Goal: Check status: Check status

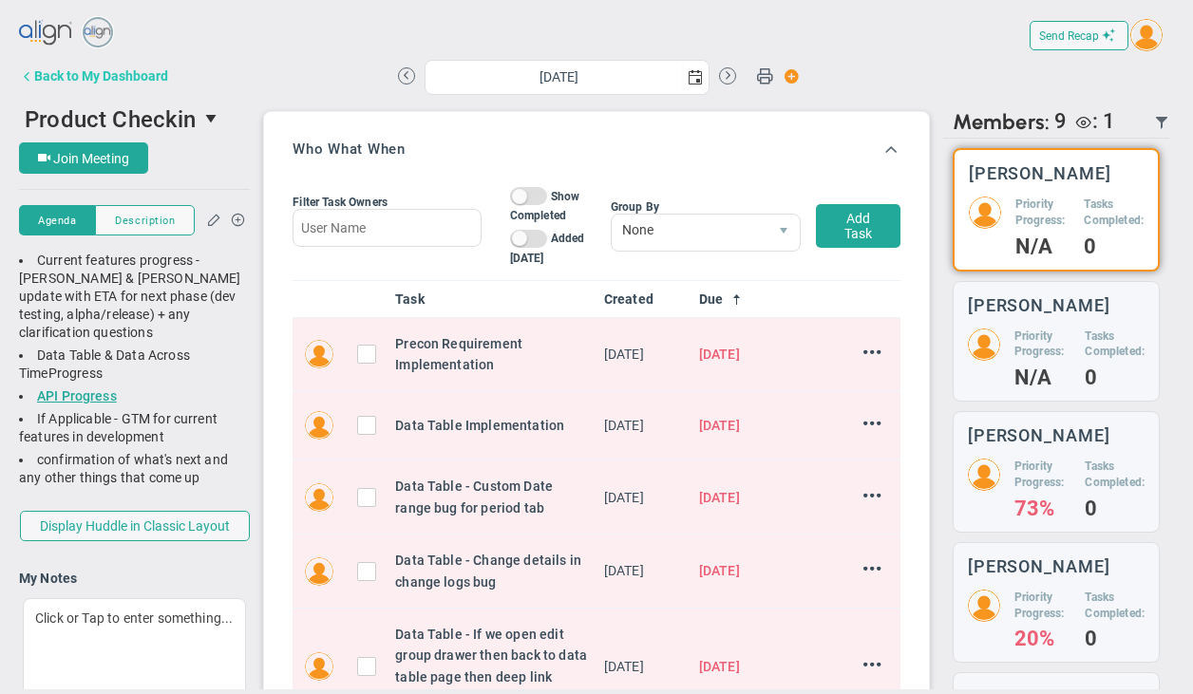
click at [125, 86] on button "Back to My Dashboard" at bounding box center [93, 76] width 149 height 38
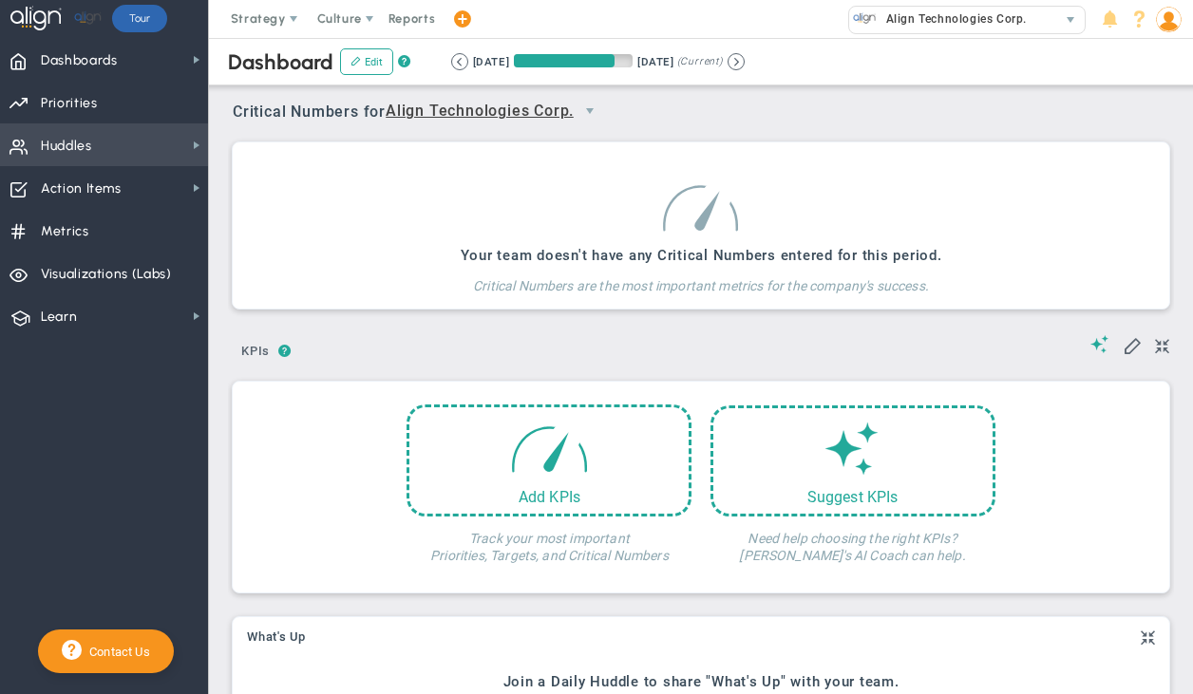
click at [161, 137] on span "Huddles Huddles" at bounding box center [104, 144] width 208 height 43
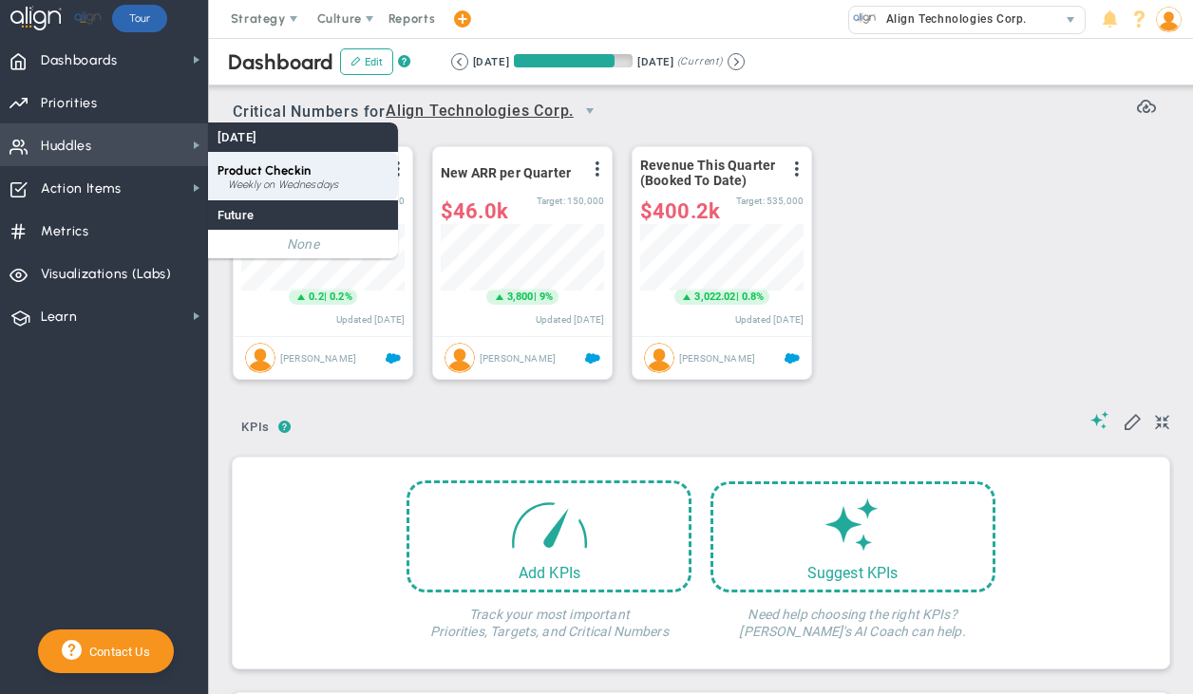
click at [262, 175] on span "Product Checkin" at bounding box center [264, 170] width 93 height 14
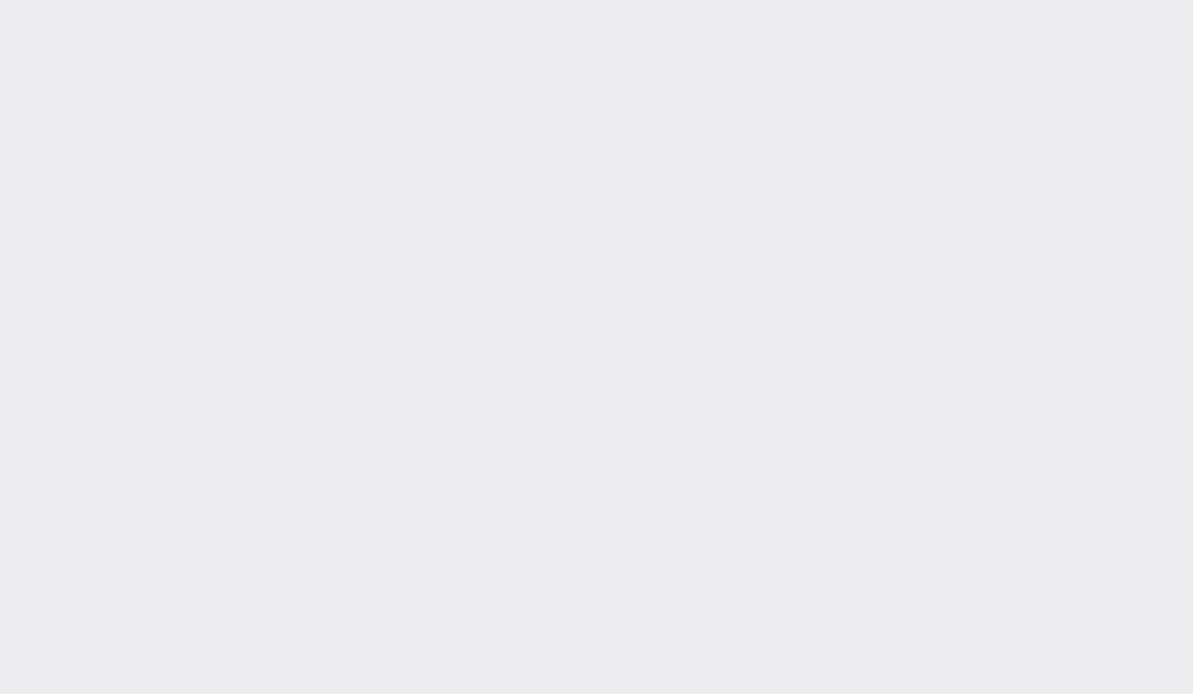
type input "[DATE]"
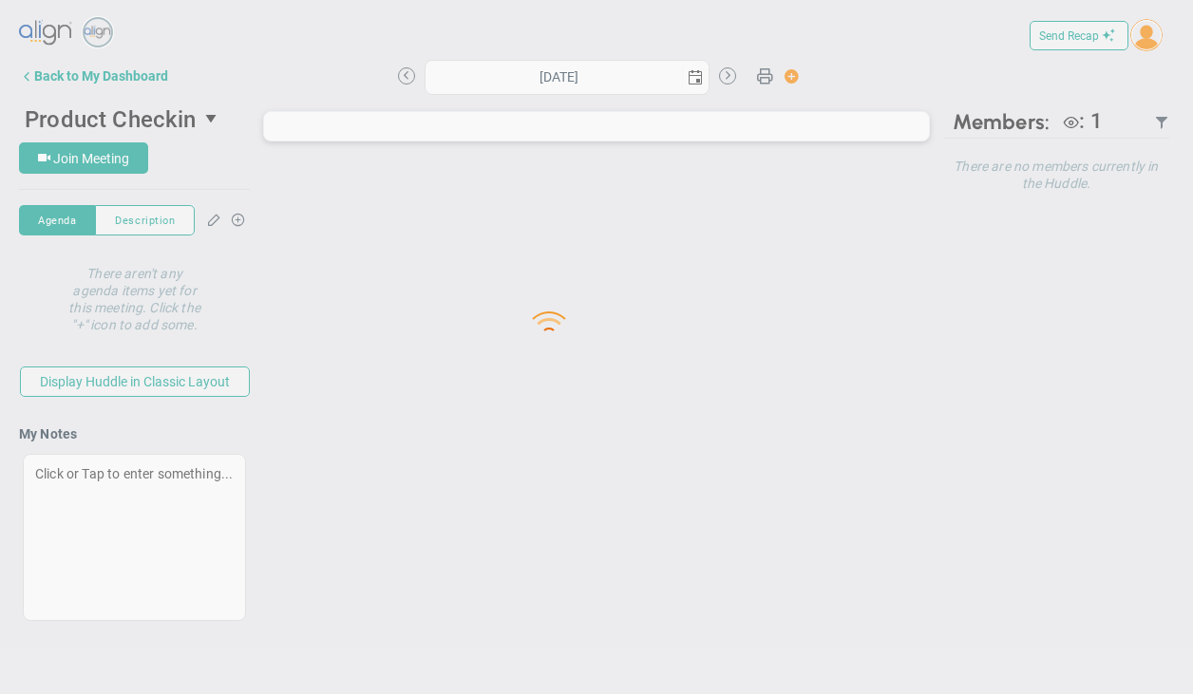
type input "[DATE]"
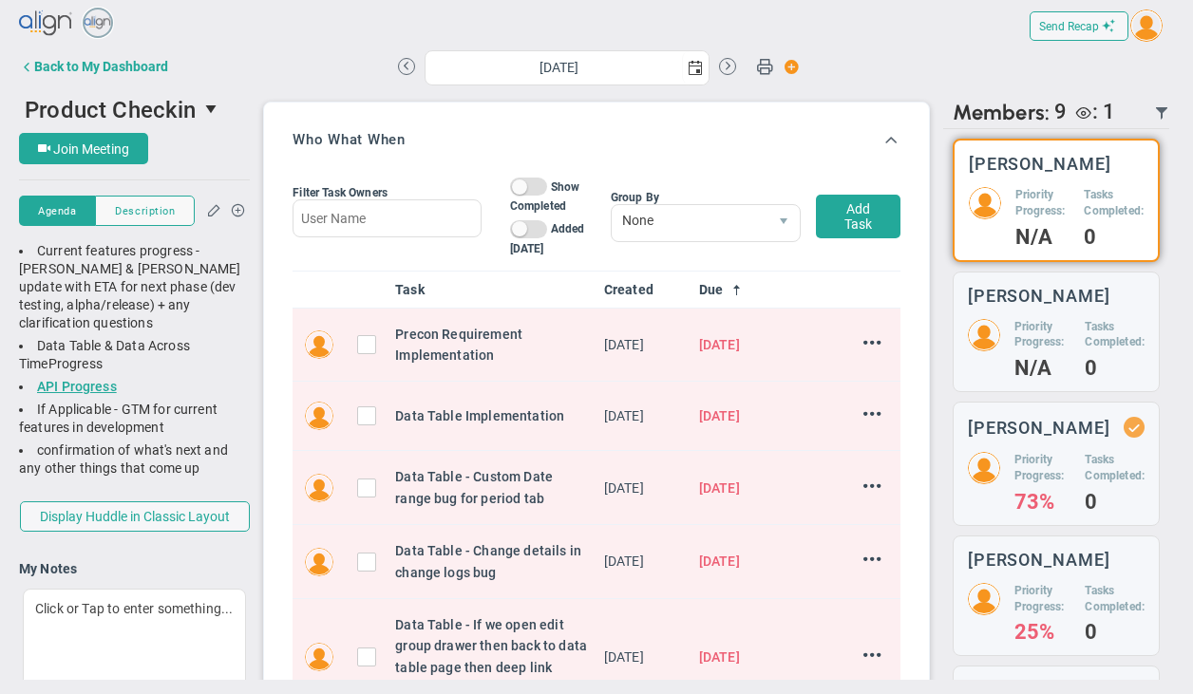
scroll to position [899, 0]
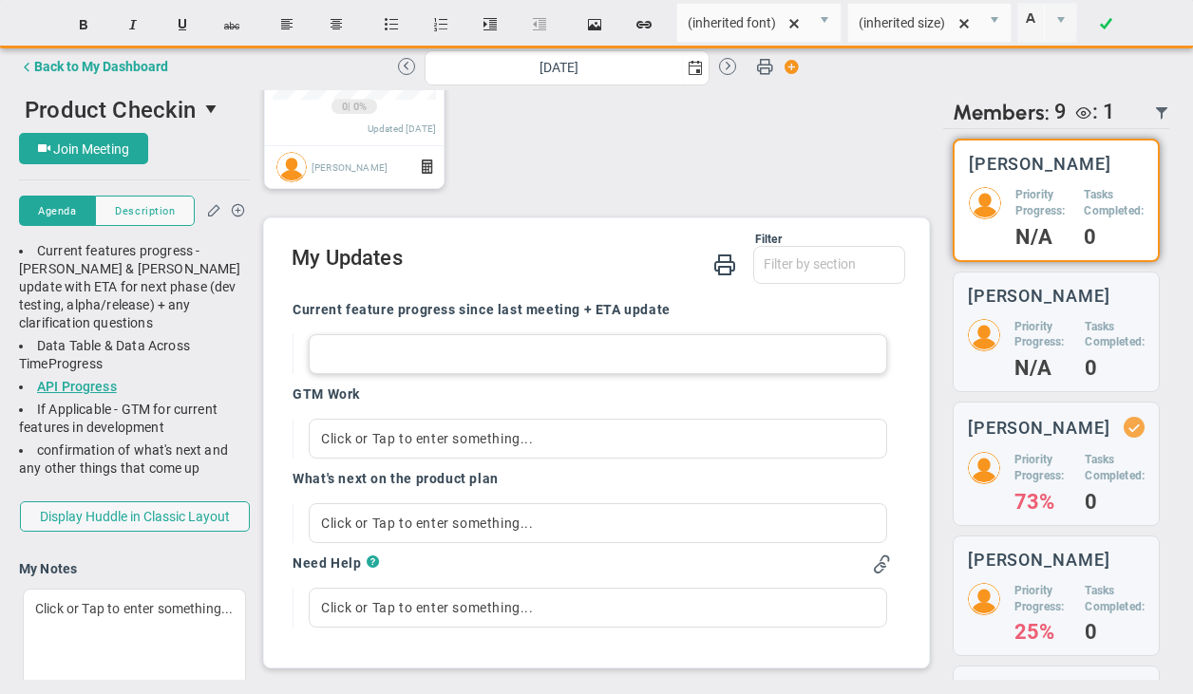
click at [481, 350] on div at bounding box center [598, 354] width 578 height 40
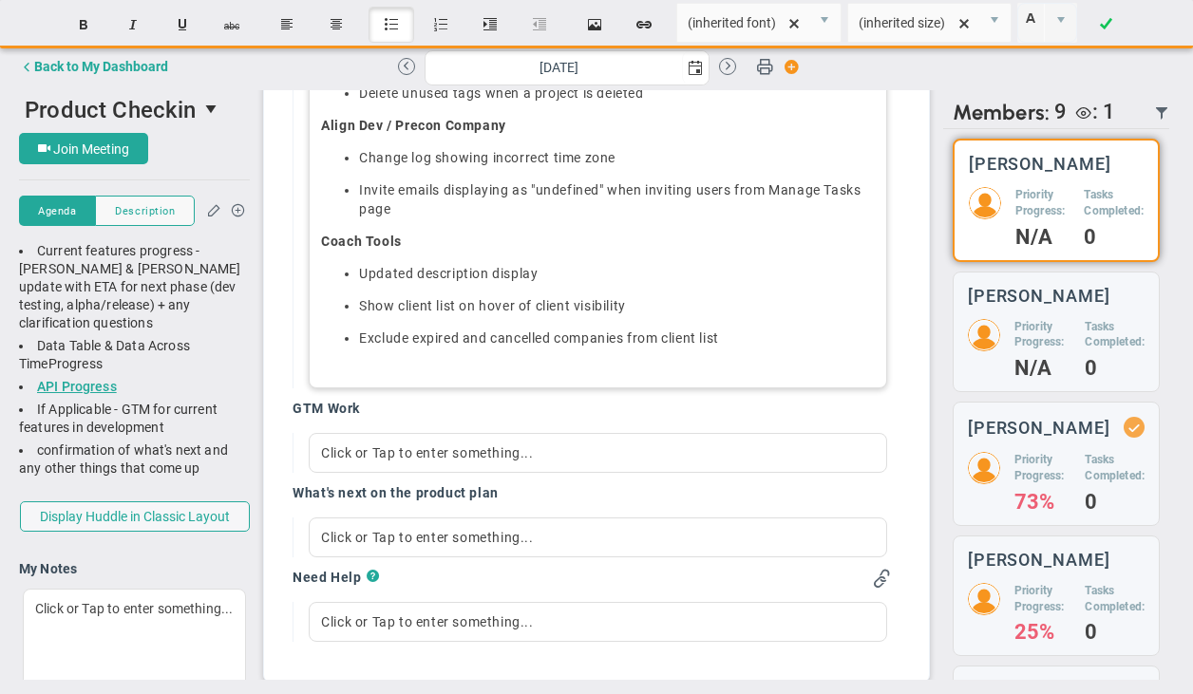
scroll to position [1448, 0]
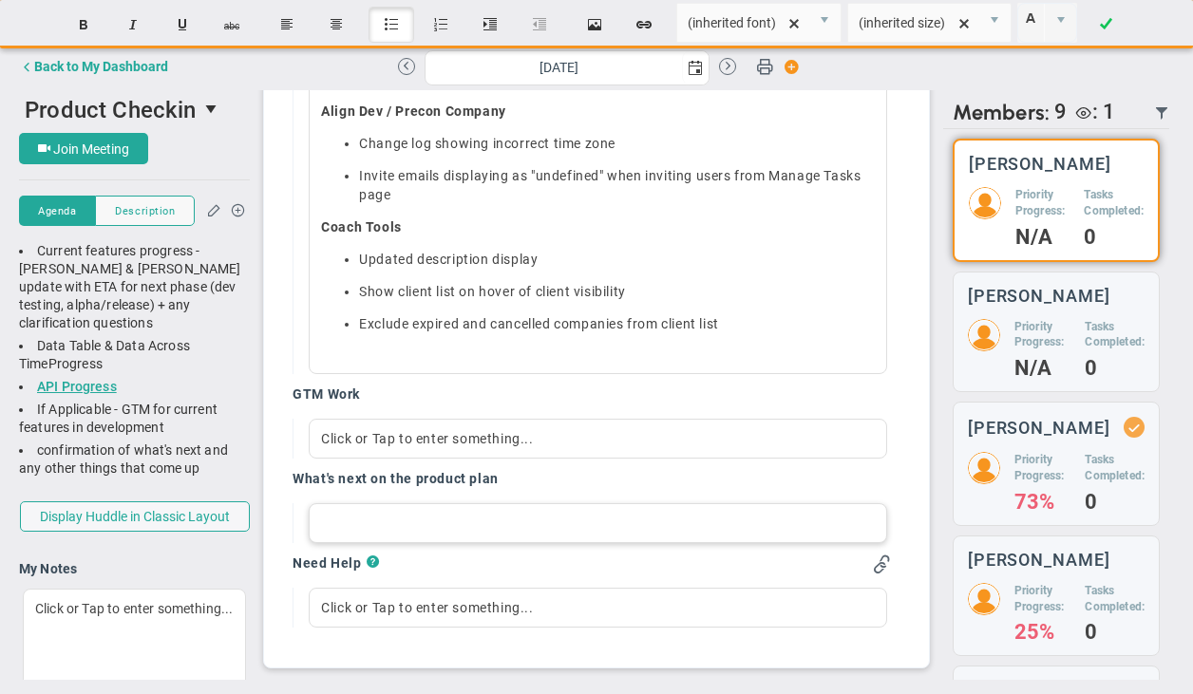
click at [479, 523] on div at bounding box center [598, 523] width 578 height 40
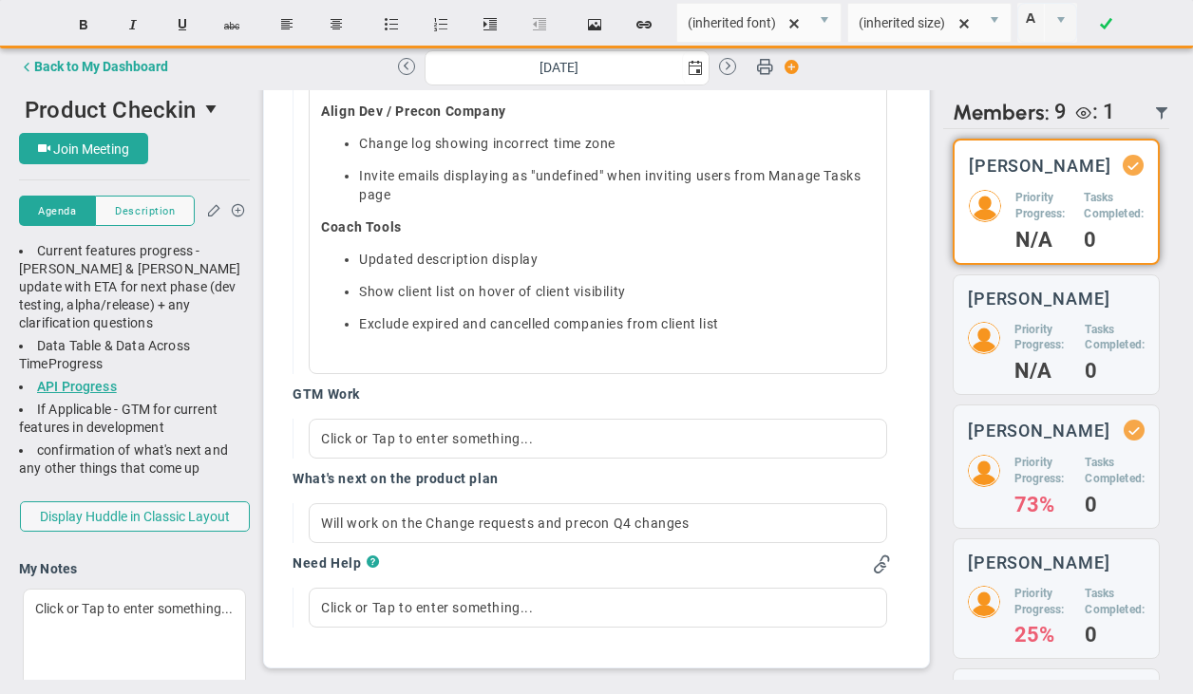
click at [282, 428] on div "Current feature progress since last meeting + ETA update Precon playbook Produc…" at bounding box center [591, 197] width 627 height 914
drag, startPoint x: 702, startPoint y: 531, endPoint x: 540, endPoint y: 529, distance: 161.5
click at [540, 529] on div "Will work on the Change requests and precon Q4 changes" at bounding box center [598, 523] width 578 height 40
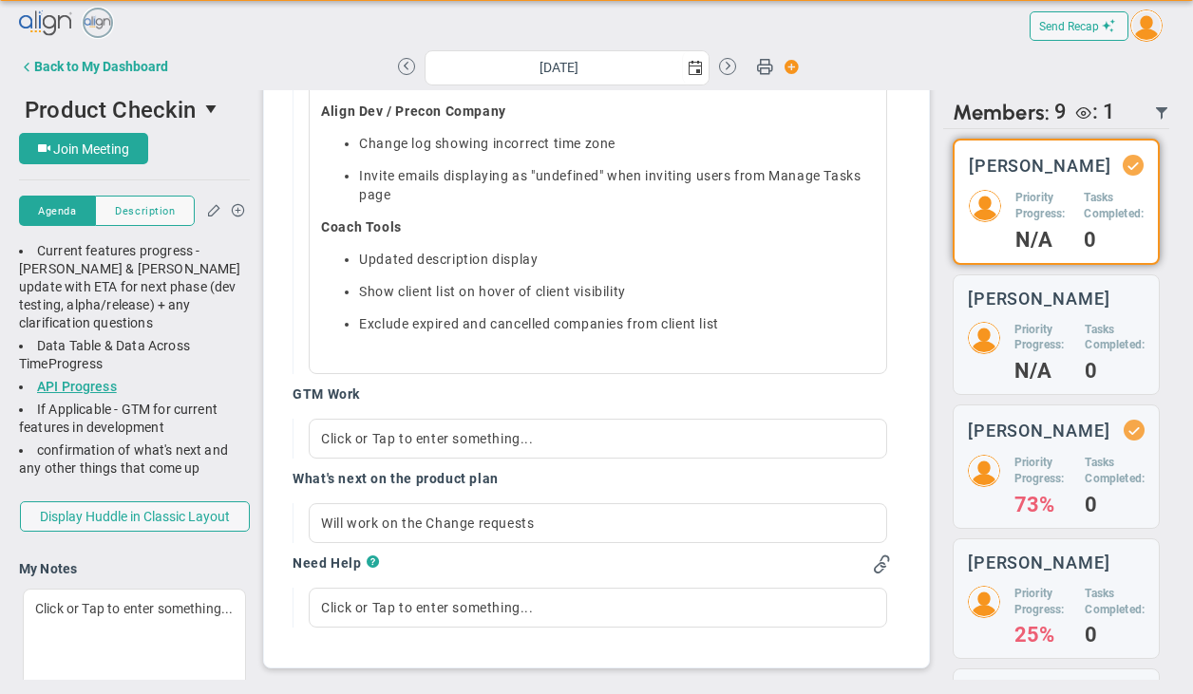
click at [285, 493] on div "Current feature progress since last meeting + ETA update Precon playbook Produc…" at bounding box center [591, 197] width 627 height 914
